Goal: Task Accomplishment & Management: Manage account settings

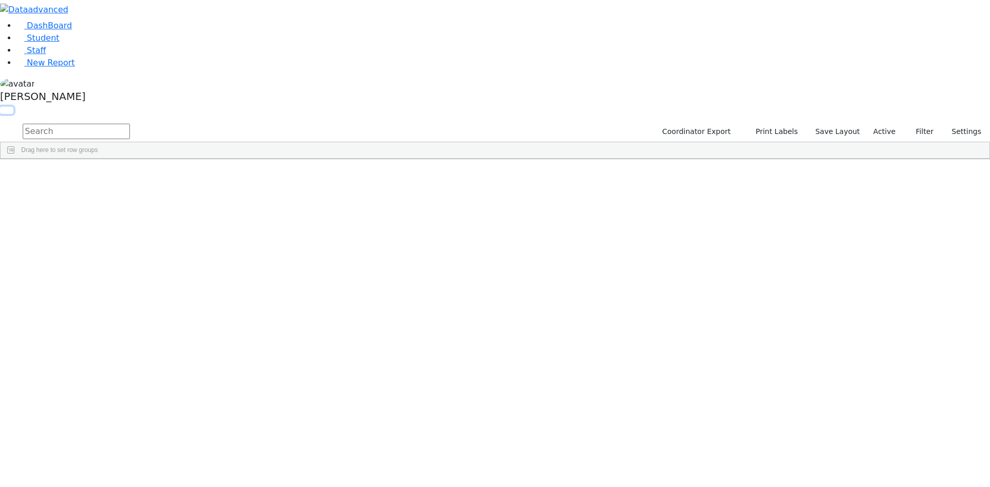
click at [13, 107] on button "button" at bounding box center [6, 110] width 13 height 7
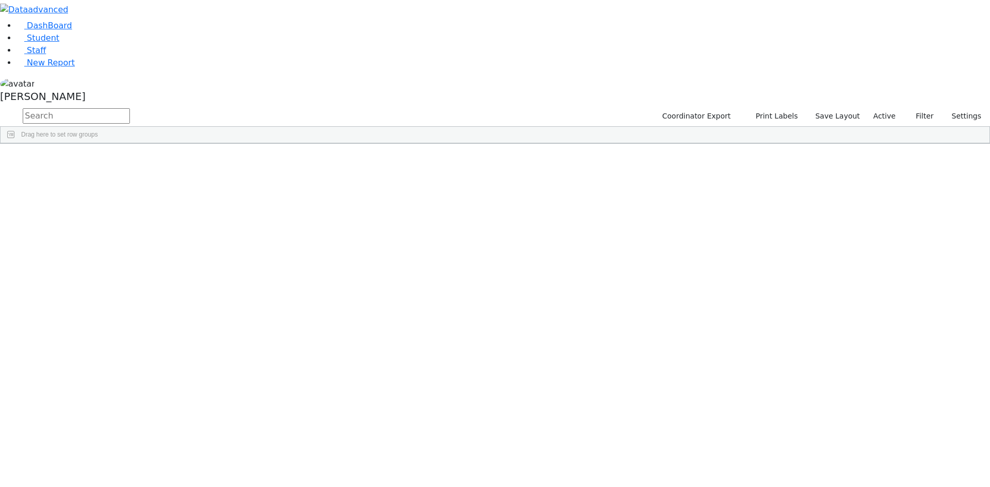
click at [840, 148] on span at bounding box center [836, 152] width 8 height 8
click at [783, 149] on span "filter" at bounding box center [779, 153] width 8 height 8
click at [758, 209] on input "checkbox" at bounding box center [753, 212] width 8 height 8
click at [758, 246] on input "checkbox" at bounding box center [753, 247] width 8 height 8
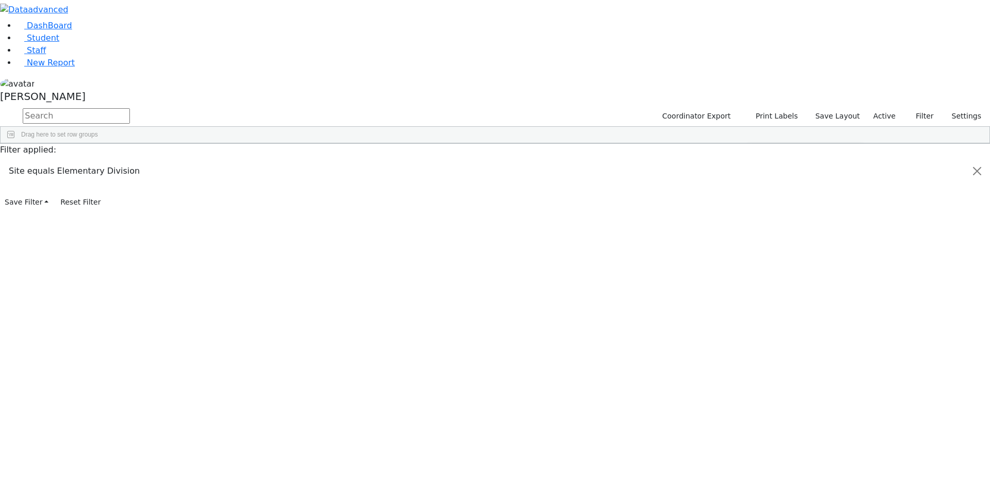
scroll to position [103, 0]
click at [758, 243] on input "checkbox" at bounding box center [753, 245] width 8 height 8
click at [758, 255] on input "checkbox" at bounding box center [753, 257] width 8 height 8
click at [758, 268] on input "checkbox" at bounding box center [753, 270] width 8 height 8
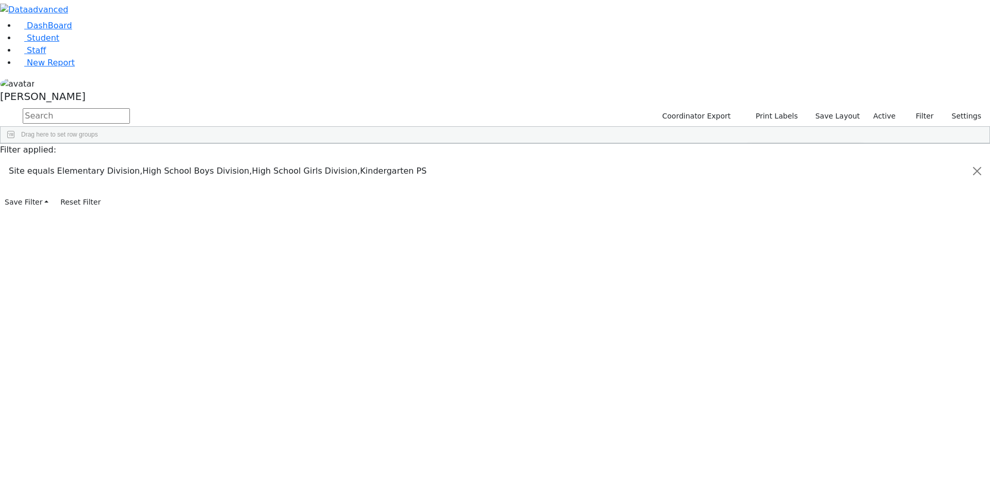
click at [758, 238] on input "checkbox" at bounding box center [753, 241] width 8 height 8
click at [0, 0] on div "Students 188 A 24 K 24 W 24 A 24 K 24 W 24 A" at bounding box center [0, 0] width 0 height 0
click at [102, 107] on div "[PERSON_NAME]" at bounding box center [495, 91] width 990 height 29
click at [141, 82] on link "Sign Out" at bounding box center [145, 74] width 81 height 17
